Goal: Information Seeking & Learning: Learn about a topic

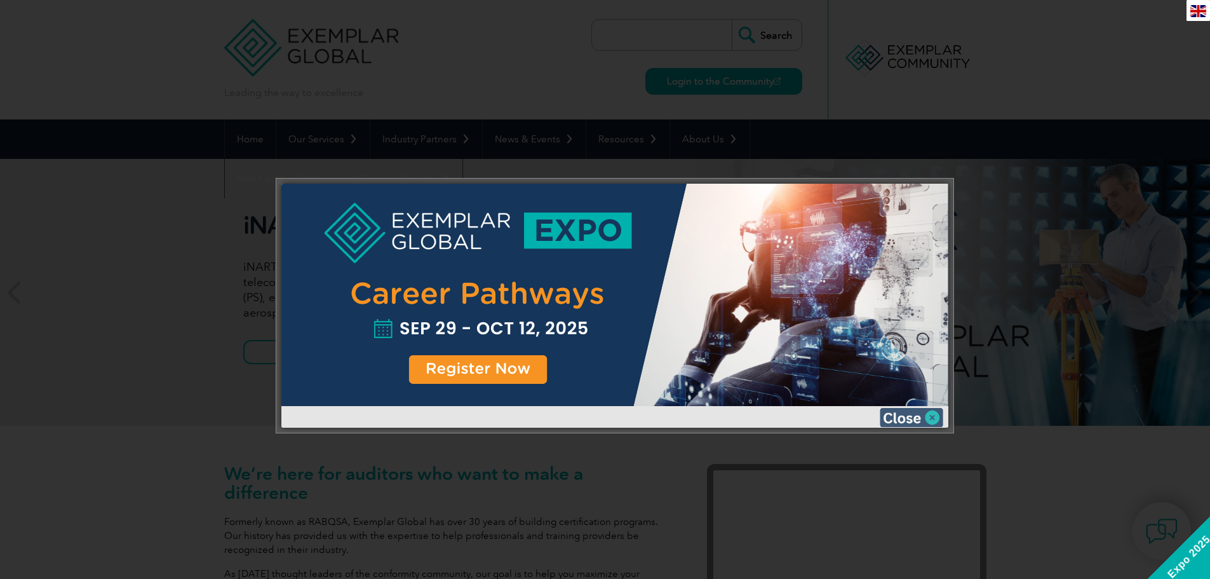
click at [906, 412] on img at bounding box center [912, 417] width 64 height 19
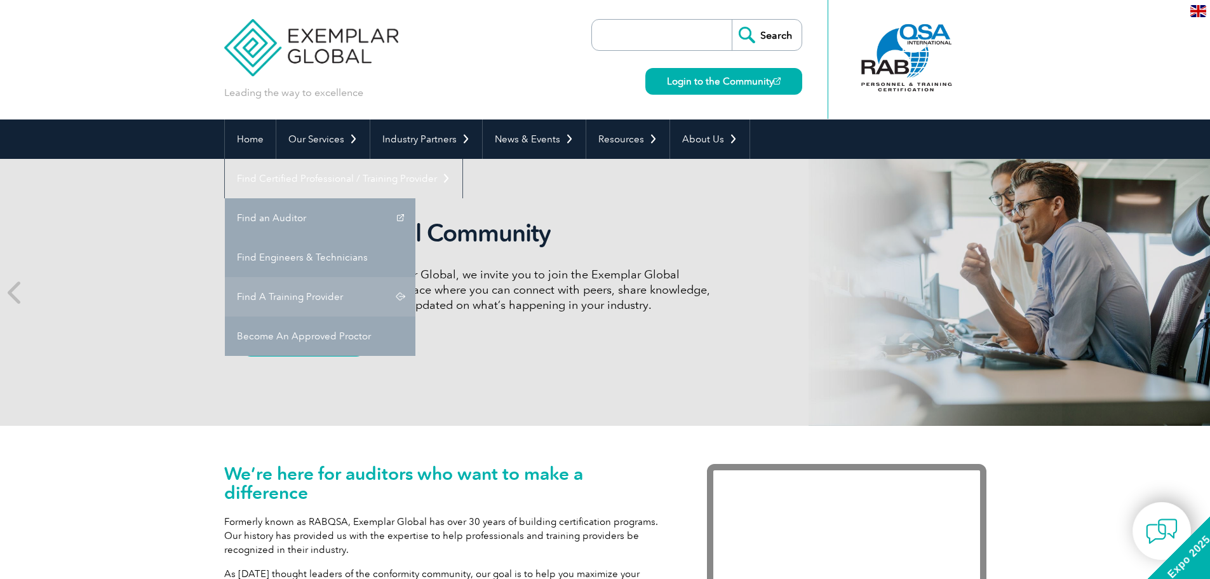
click at [415, 277] on link "Find A Training Provider" at bounding box center [320, 296] width 191 height 39
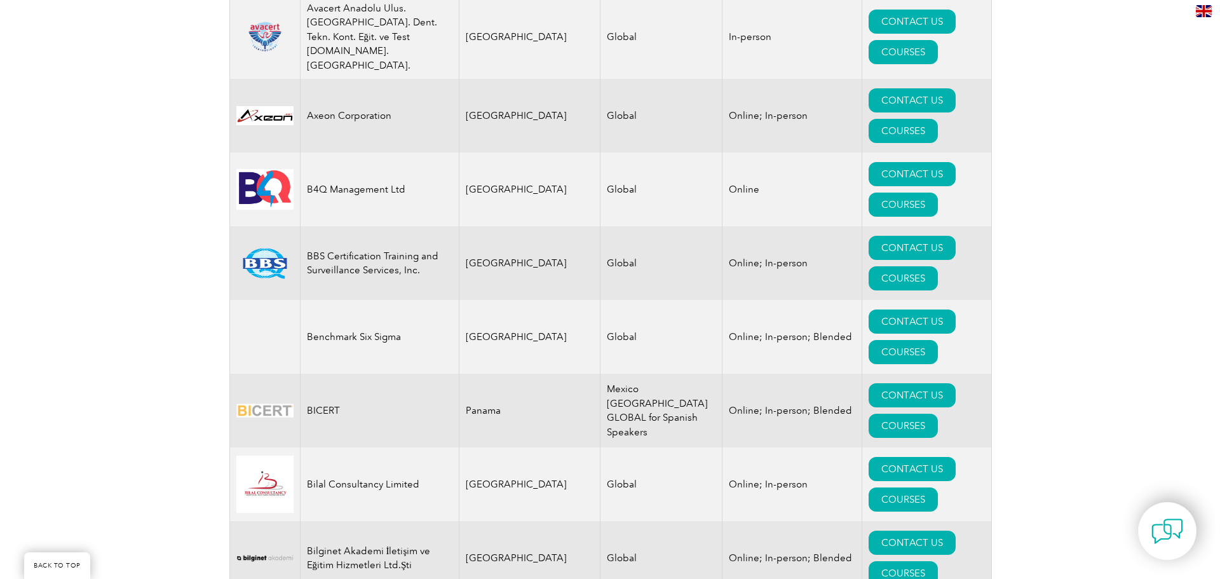
scroll to position [2350, 0]
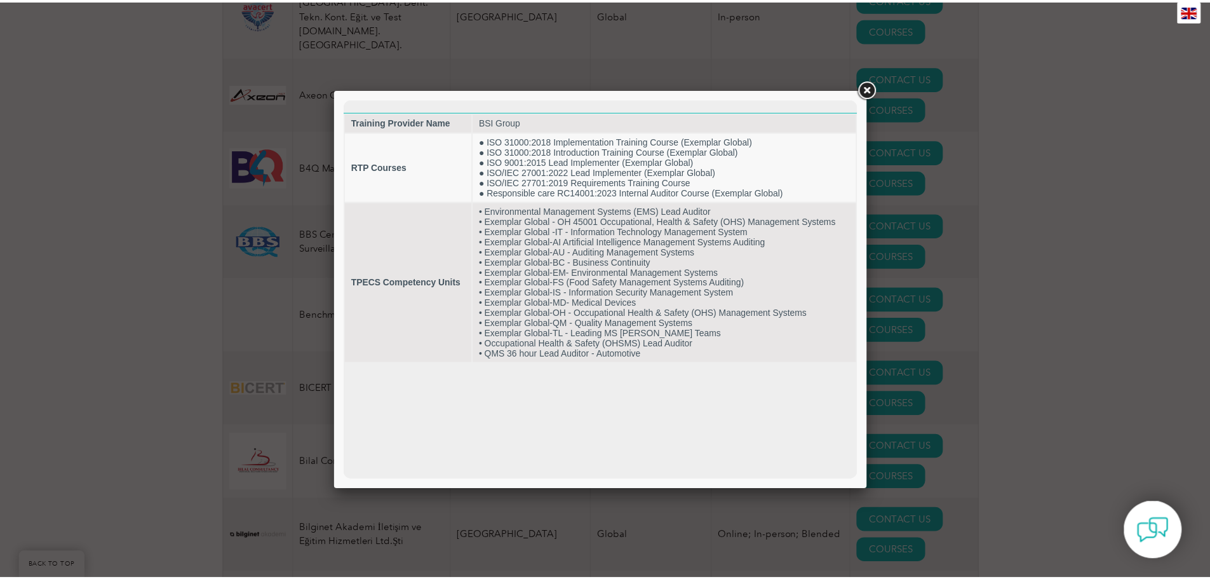
scroll to position [0, 0]
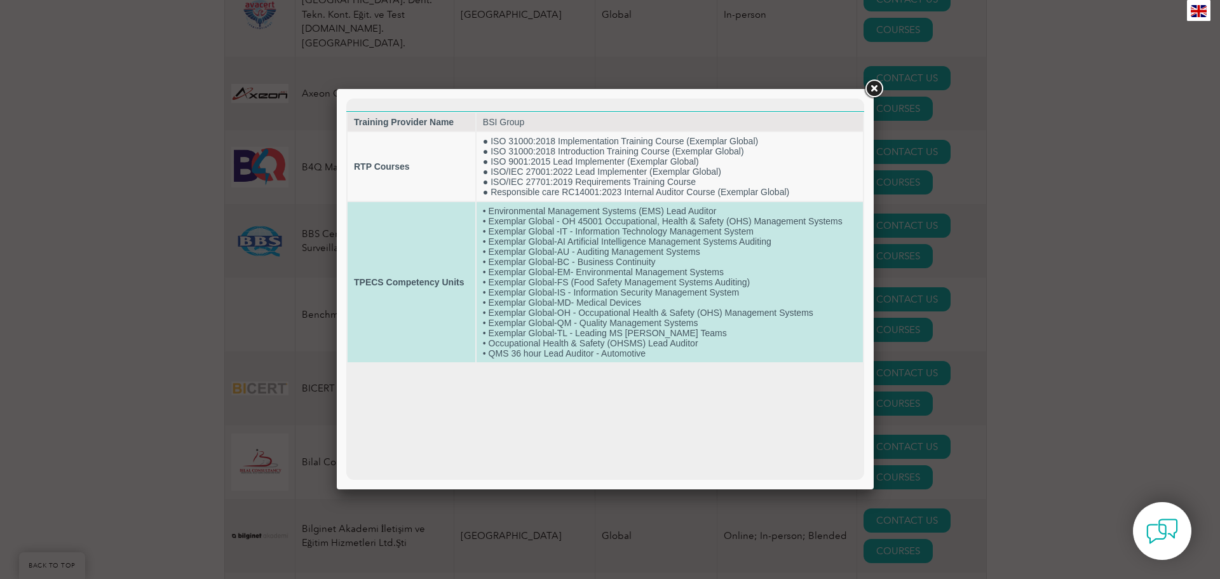
click at [572, 325] on td "• Environmental Management Systems (EMS) Lead Auditor • Exemplar Global - OH 45…" at bounding box center [669, 282] width 386 height 160
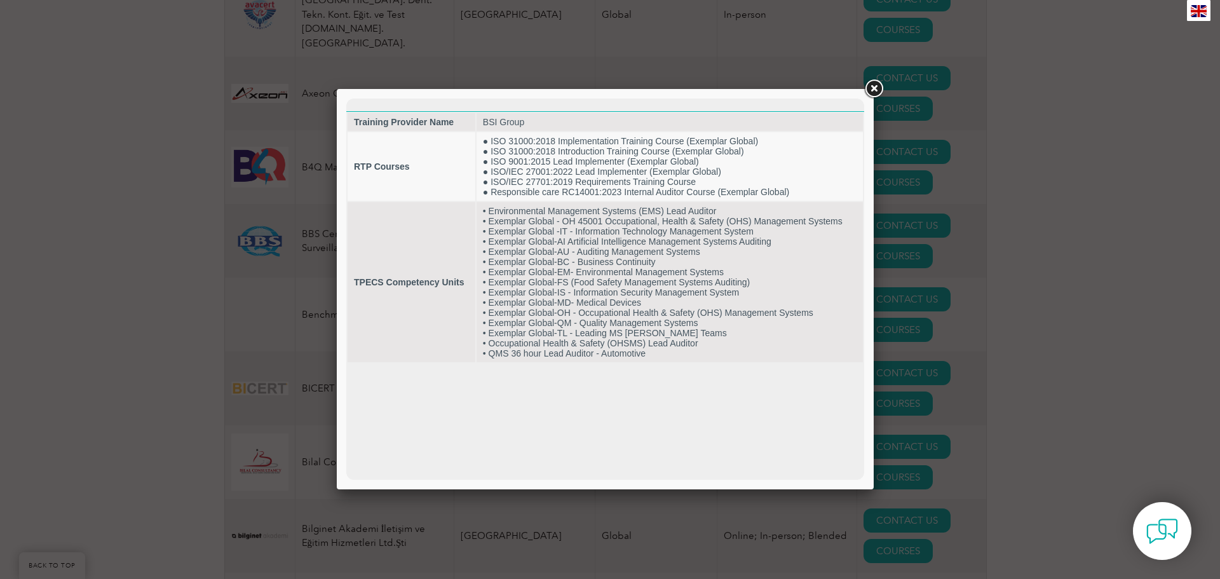
click at [873, 90] on link at bounding box center [873, 88] width 23 height 23
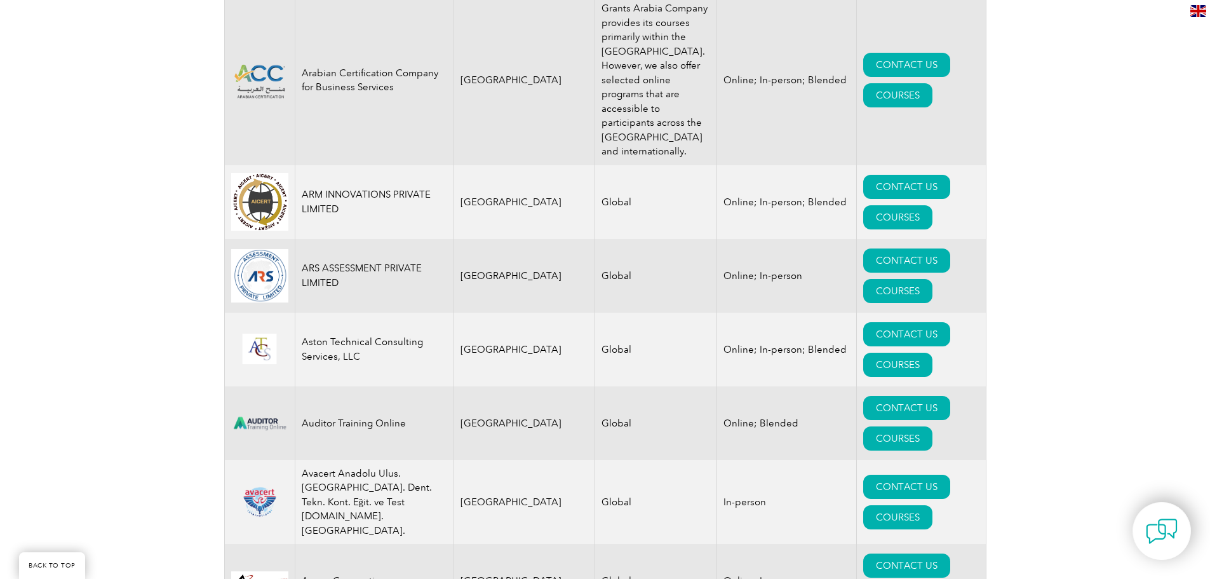
scroll to position [1842, 0]
